Goal: Task Accomplishment & Management: Use online tool/utility

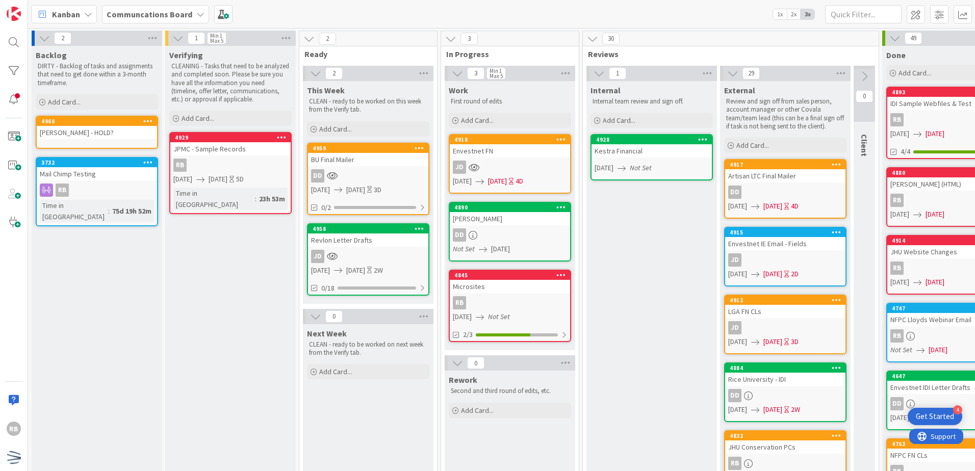
click at [507, 185] on span "[DATE]" at bounding box center [497, 181] width 19 height 11
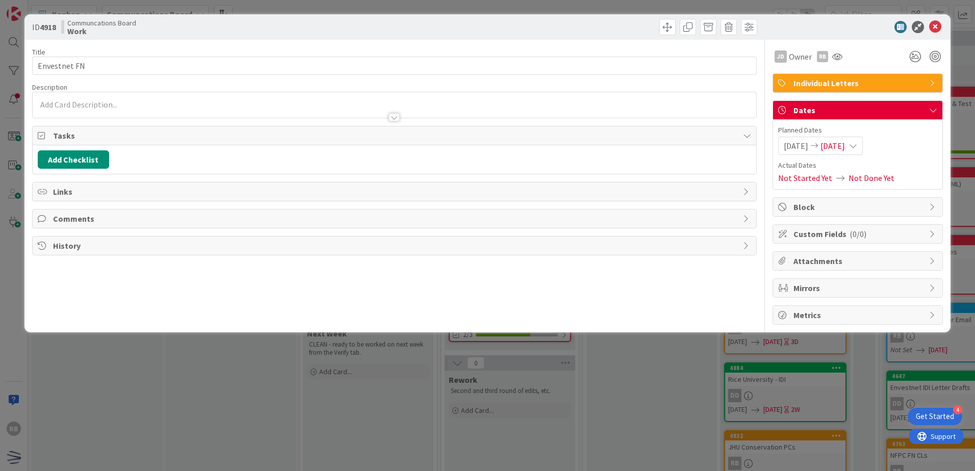
click at [845, 150] on span "[DATE]" at bounding box center [832, 146] width 24 height 12
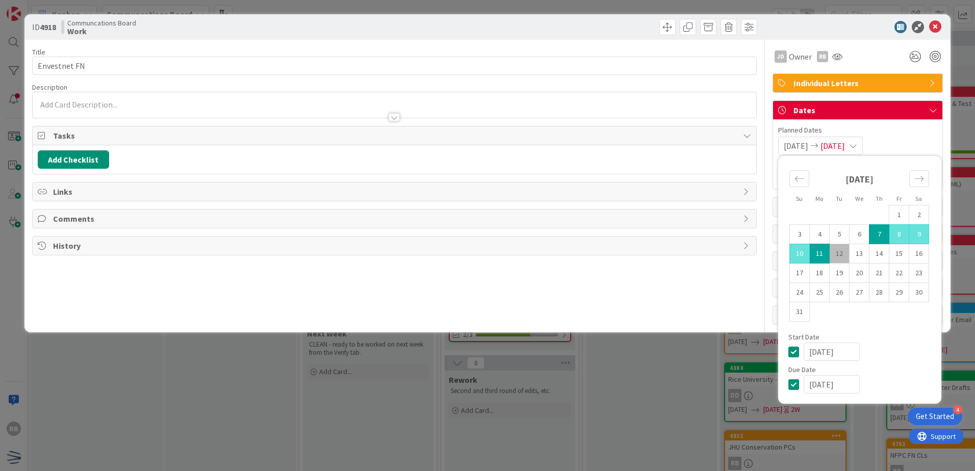
click at [837, 255] on td "12" at bounding box center [840, 253] width 20 height 19
type input "[DATE]"
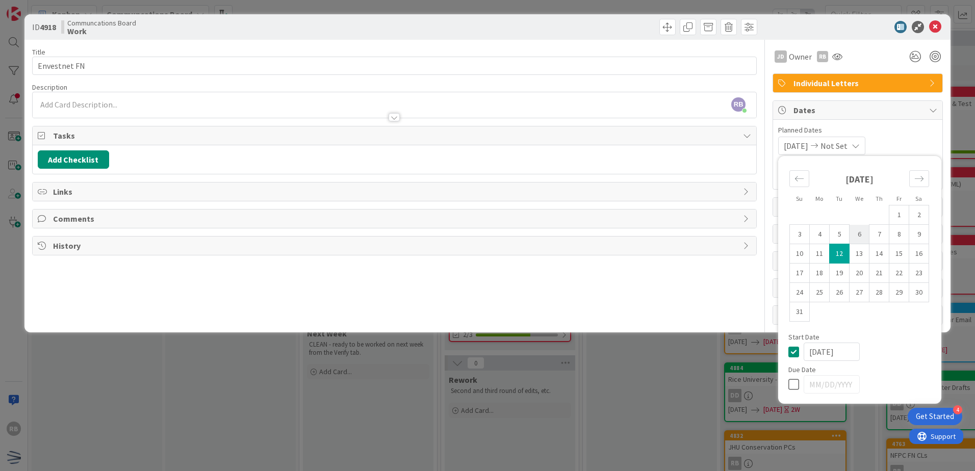
click at [861, 237] on td "6" at bounding box center [860, 234] width 20 height 19
type input "[DATE]"
click at [838, 249] on td "12" at bounding box center [840, 253] width 20 height 19
type input "[DATE]"
click at [727, 299] on div "Title 12 / 128 Envestnet FN Description RB [PERSON_NAME] just joined JD Owner R…" at bounding box center [394, 182] width 725 height 285
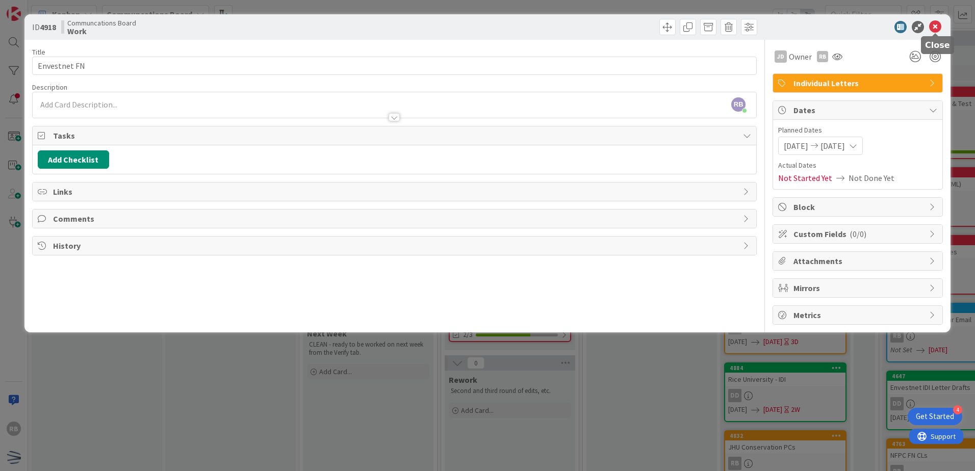
click at [938, 28] on icon at bounding box center [935, 27] width 12 height 12
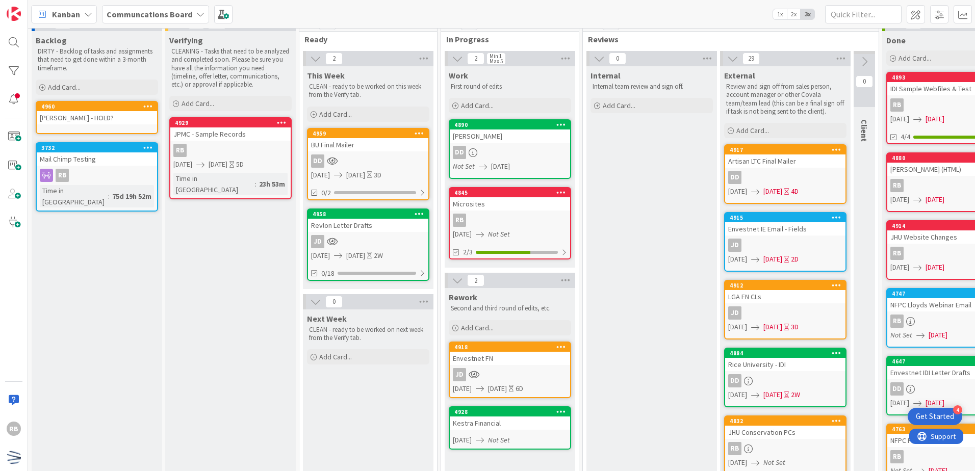
scroll to position [7, 0]
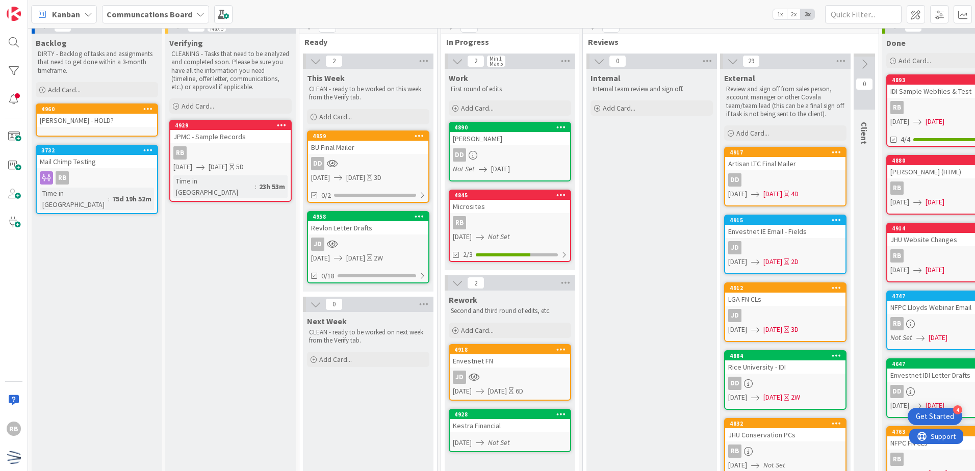
scroll to position [0, 0]
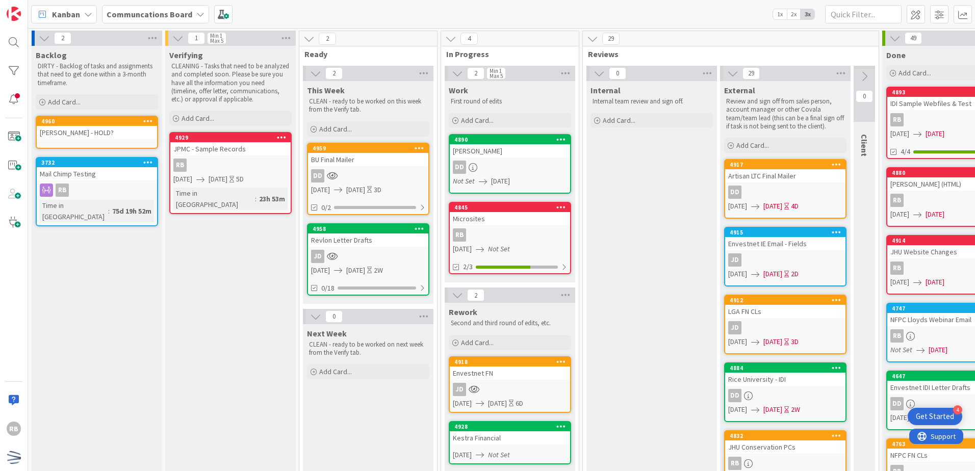
click at [665, 15] on div "Kanban Communcations Board 1x 2x 3x" at bounding box center [501, 14] width 947 height 28
